Goal: Task Accomplishment & Management: Use online tool/utility

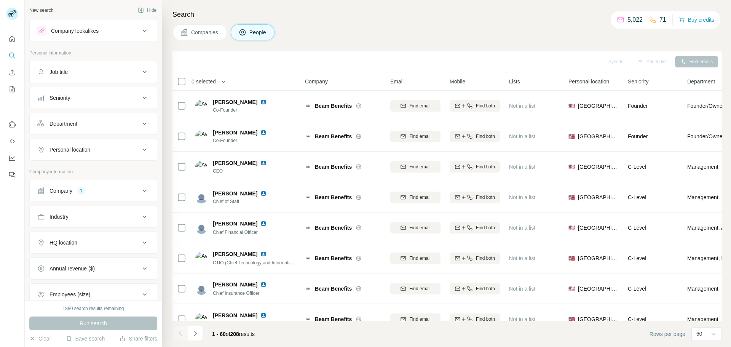
click at [87, 343] on div "Save search" at bounding box center [85, 339] width 39 height 9
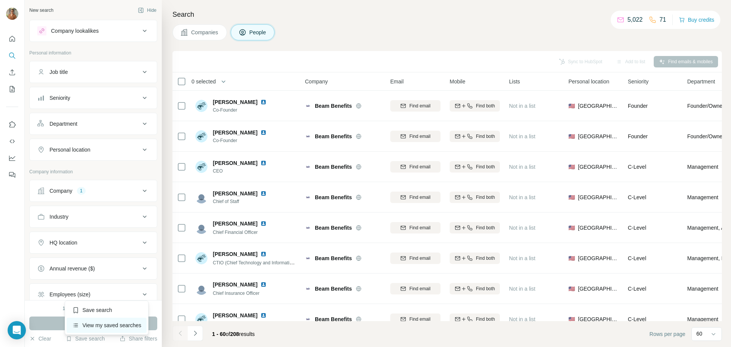
click at [96, 327] on div "View my saved searches" at bounding box center [107, 324] width 80 height 15
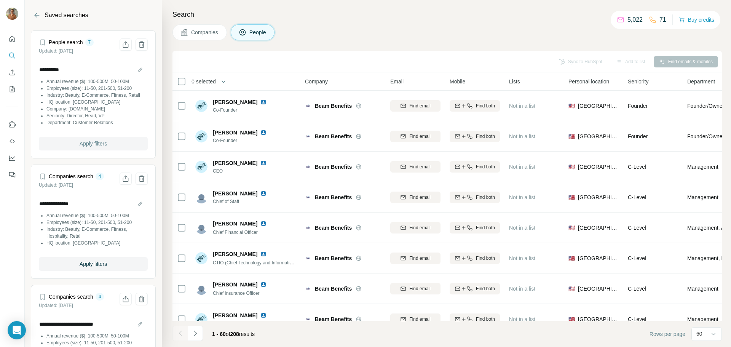
click at [104, 147] on span "Apply filters" at bounding box center [93, 144] width 27 height 8
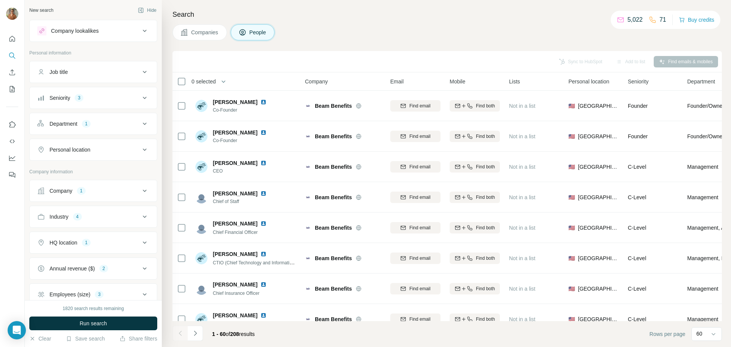
click at [92, 191] on div "Company 1" at bounding box center [88, 191] width 103 height 8
click at [78, 239] on icon "button" at bounding box center [81, 240] width 6 height 6
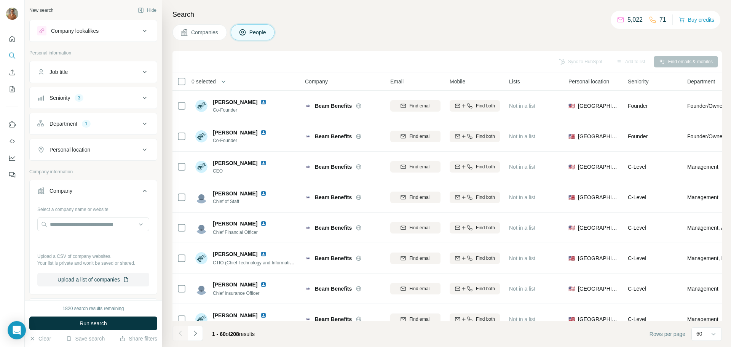
click at [119, 125] on div "Department 1" at bounding box center [88, 124] width 103 height 8
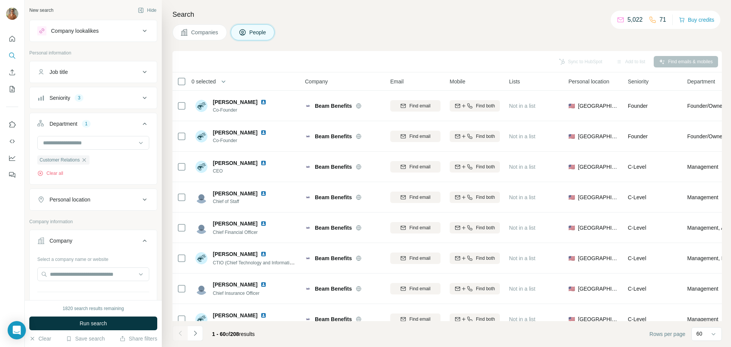
click at [126, 105] on button "Seniority 3" at bounding box center [93, 98] width 127 height 18
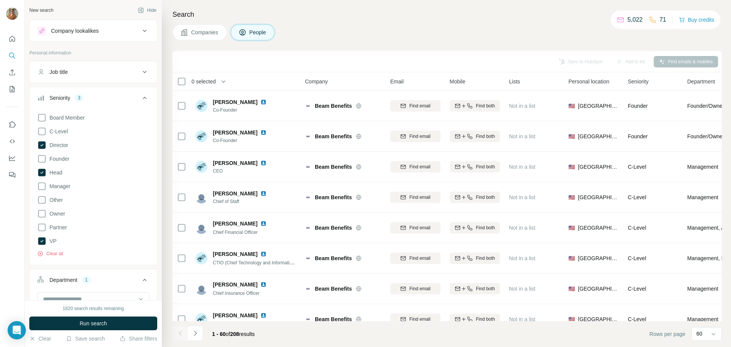
click at [131, 97] on div "Seniority 3" at bounding box center [88, 98] width 103 height 8
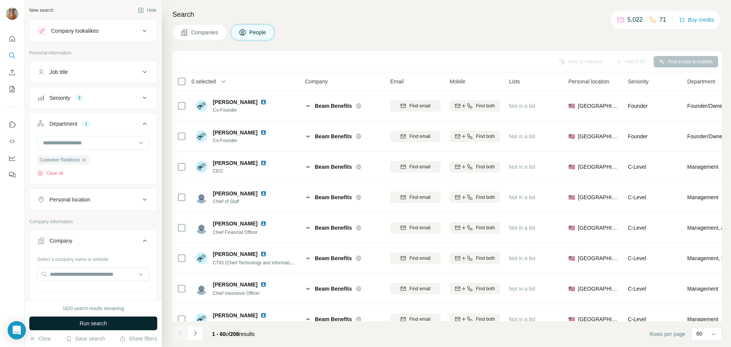
click at [93, 322] on span "Run search" at bounding box center [93, 323] width 27 height 8
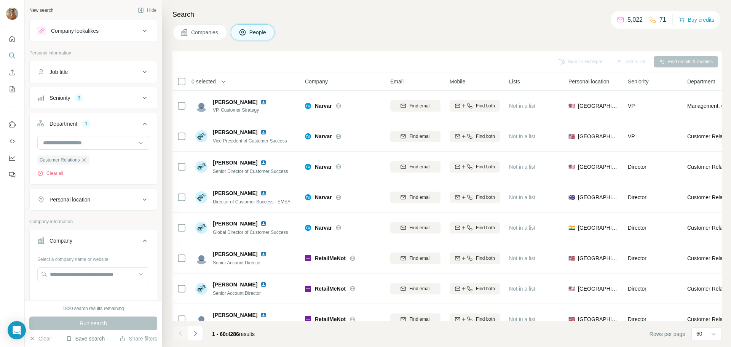
click at [88, 341] on button "Save search" at bounding box center [85, 339] width 39 height 8
click at [99, 310] on div "Save search" at bounding box center [107, 309] width 80 height 15
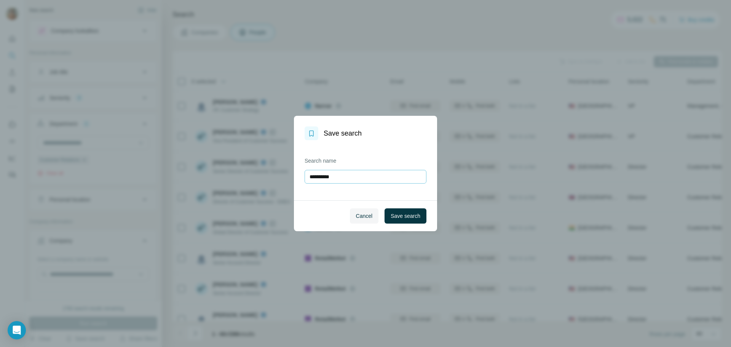
click at [347, 175] on input "**********" at bounding box center [365, 177] width 122 height 14
type input "**********"
click at [410, 218] on span "Save search" at bounding box center [405, 216] width 30 height 8
